Goal: Transaction & Acquisition: Purchase product/service

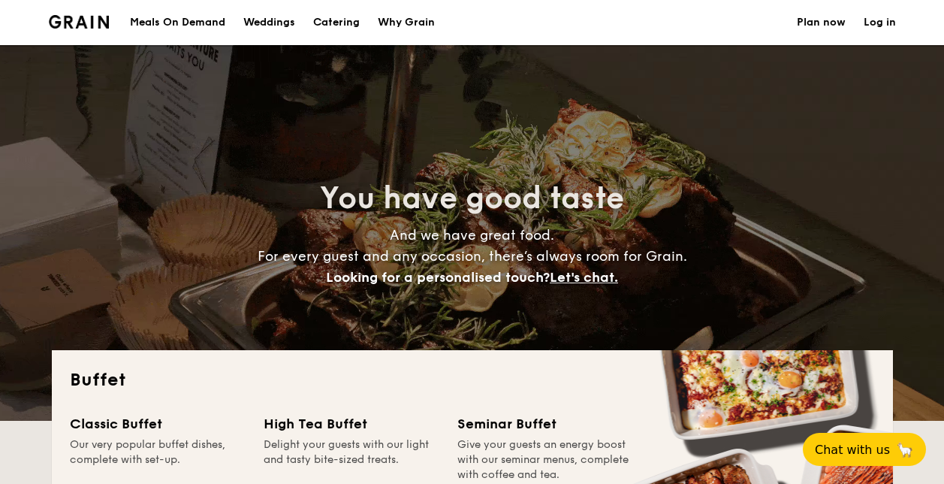
select select
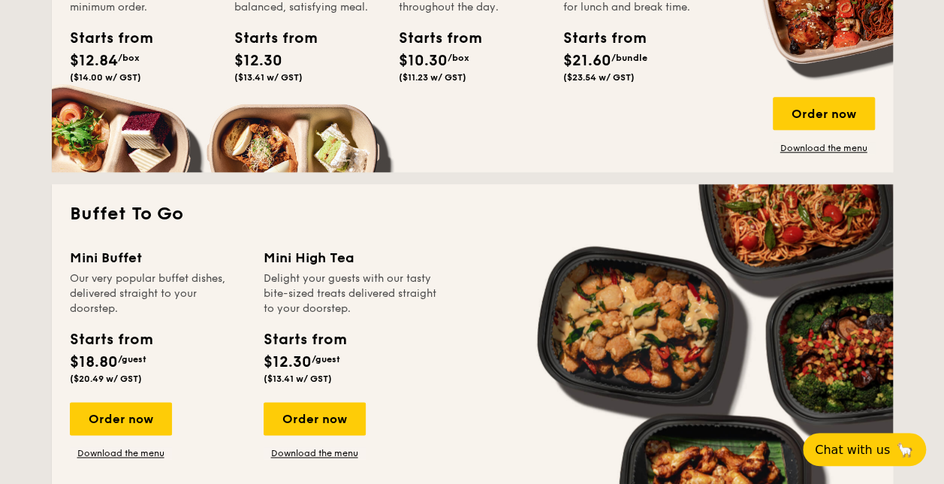
scroll to position [676, 0]
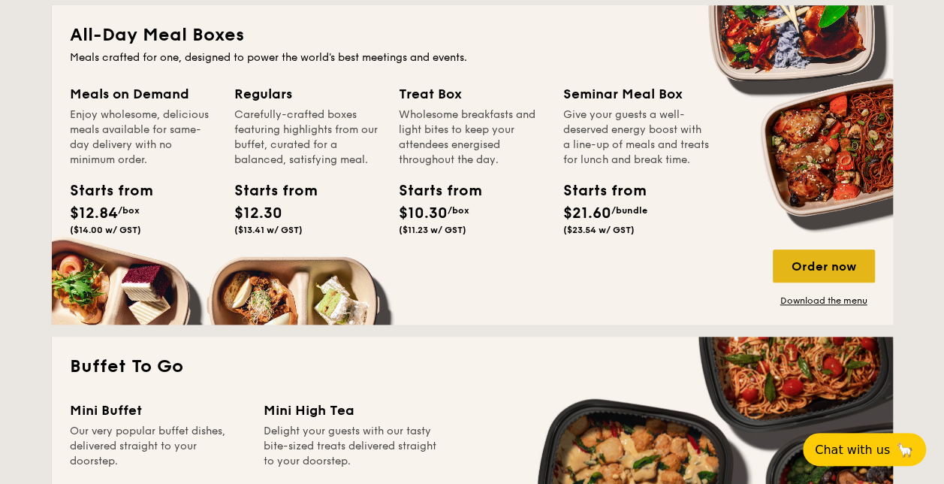
click at [808, 270] on div "Order now" at bounding box center [824, 265] width 102 height 33
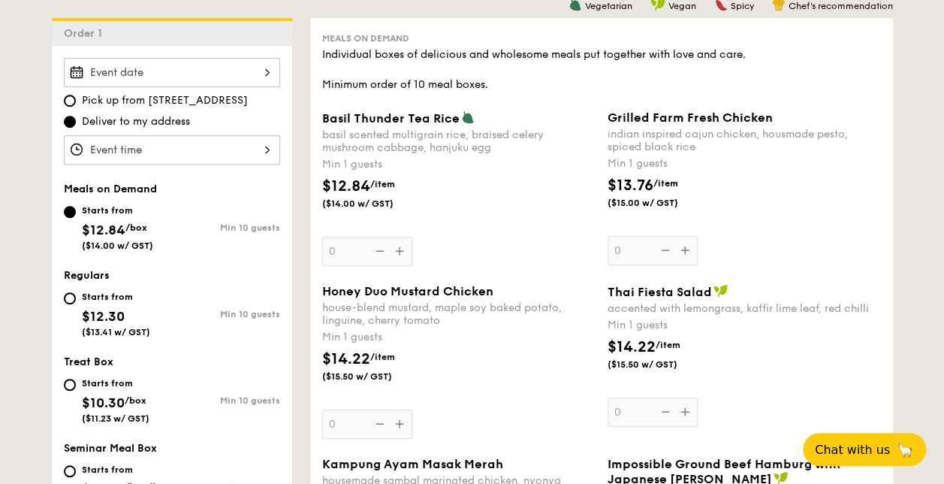
scroll to position [225, 0]
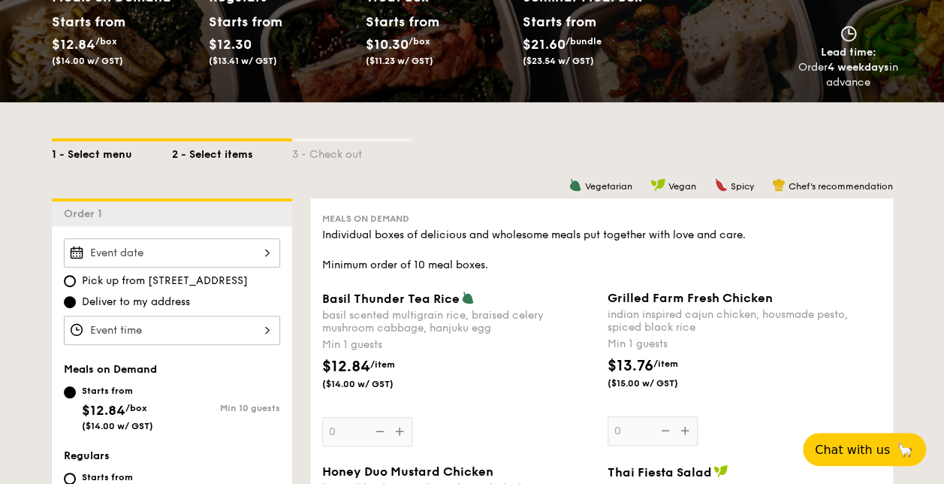
click at [123, 156] on div "1 - Select menu" at bounding box center [112, 151] width 120 height 21
select select
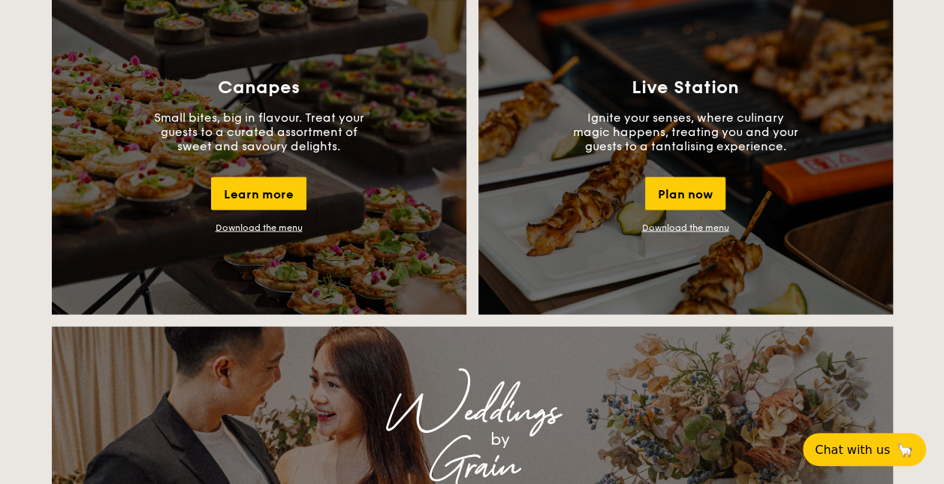
scroll to position [1351, 0]
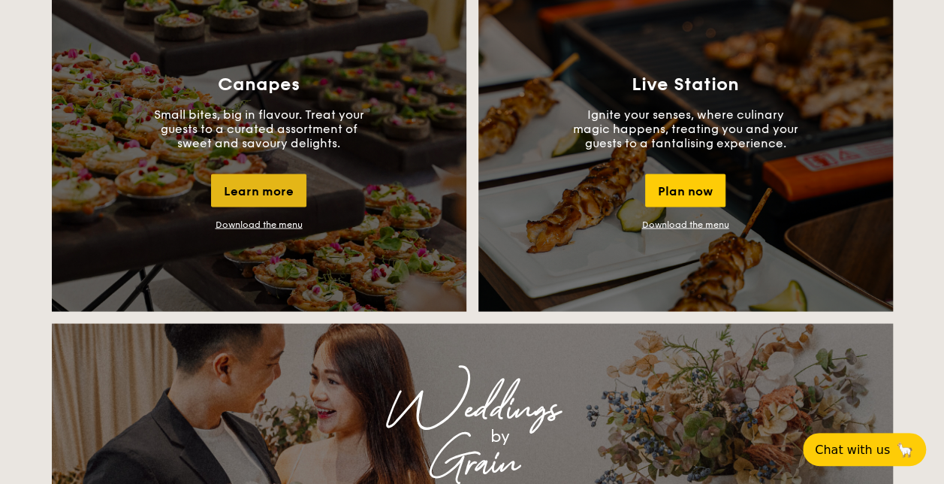
click at [279, 192] on div "Learn more" at bounding box center [258, 189] width 95 height 33
